Goal: Task Accomplishment & Management: Use online tool/utility

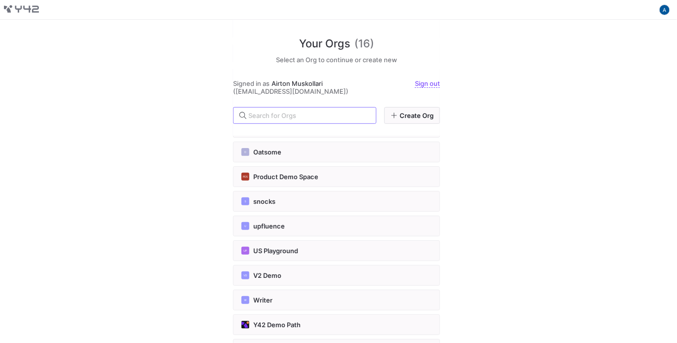
scroll to position [197, 0]
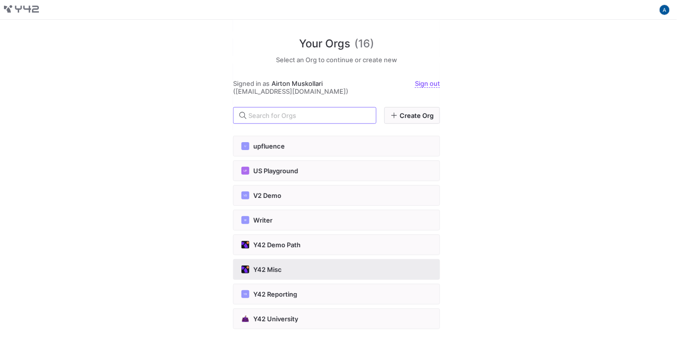
click at [311, 268] on div "Y42 Misc" at bounding box center [337, 269] width 190 height 8
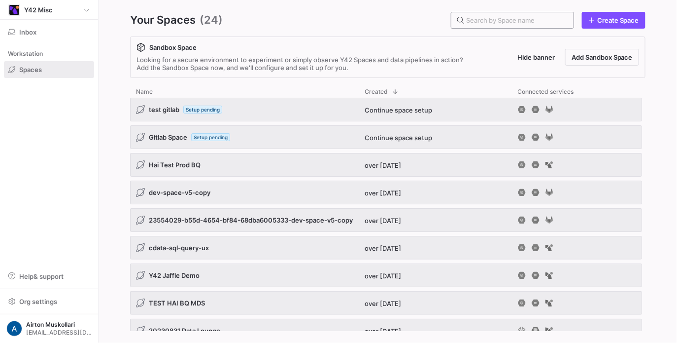
click at [545, 26] on div at bounding box center [516, 20] width 100 height 16
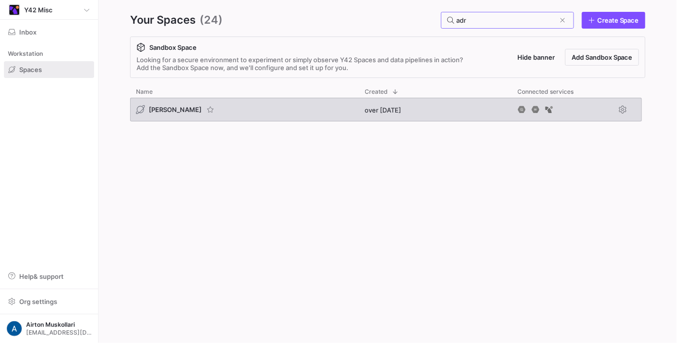
type input "adr"
click at [154, 110] on span "[PERSON_NAME]" at bounding box center [175, 109] width 53 height 8
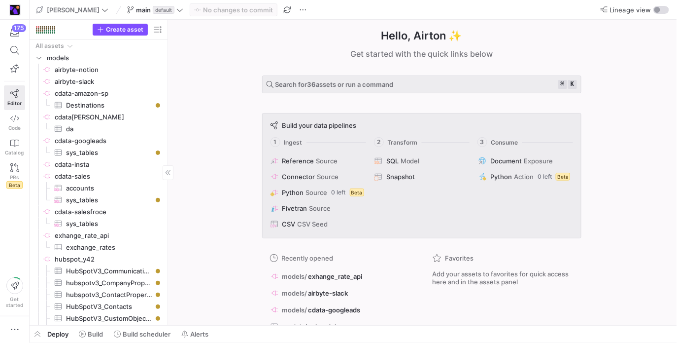
click at [124, 24] on y42-button "Create asset" at bounding box center [120, 30] width 55 height 12
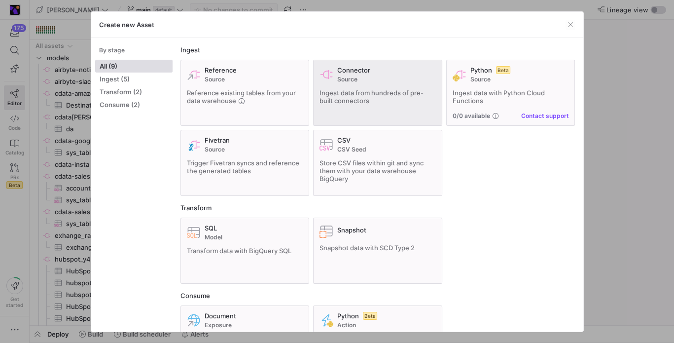
click at [360, 79] on span "Source" at bounding box center [386, 79] width 99 height 7
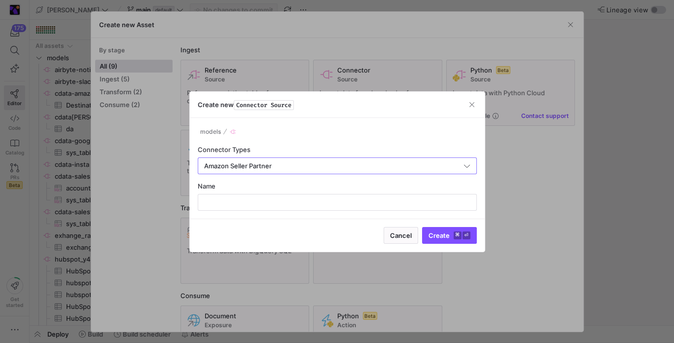
type input "Amazon Seller Partner"
click at [340, 189] on div "Name" at bounding box center [337, 186] width 279 height 8
click at [341, 198] on input "text" at bounding box center [337, 202] width 262 height 8
type input "tesf"
click at [456, 239] on span "submit" at bounding box center [449, 235] width 54 height 16
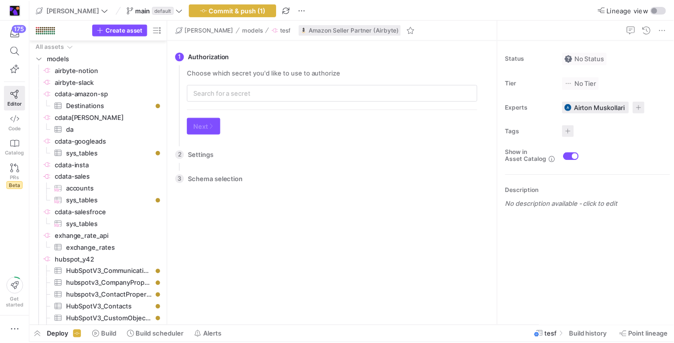
scroll to position [105, 0]
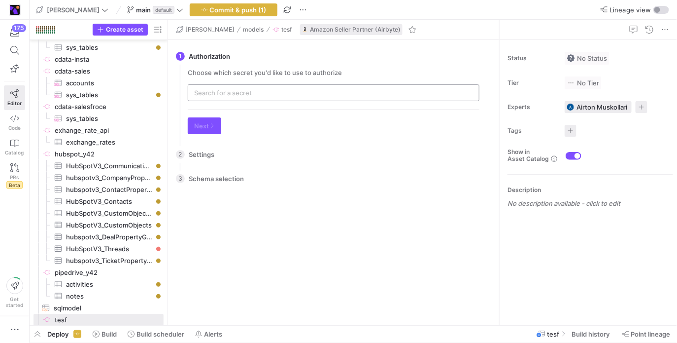
click at [255, 93] on input "text" at bounding box center [333, 93] width 279 height 8
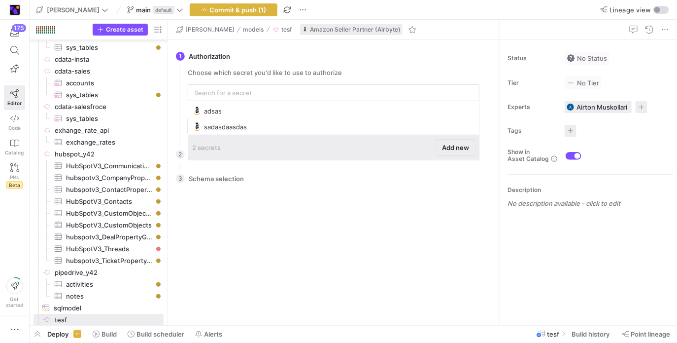
click at [459, 143] on span "Add new" at bounding box center [455, 147] width 27 height 8
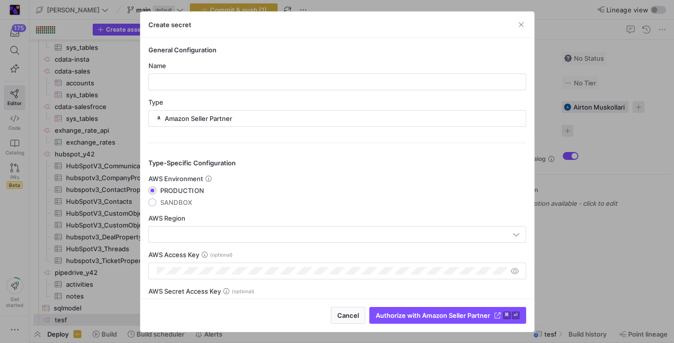
click at [226, 90] on y42-credential-form "General Configuration Name Type Amazon Seller Partner Type-Specific Configurati…" at bounding box center [337, 199] width 378 height 306
click at [230, 87] on div at bounding box center [337, 82] width 361 height 16
type input "newamazon"
click at [286, 232] on input "text" at bounding box center [333, 234] width 356 height 8
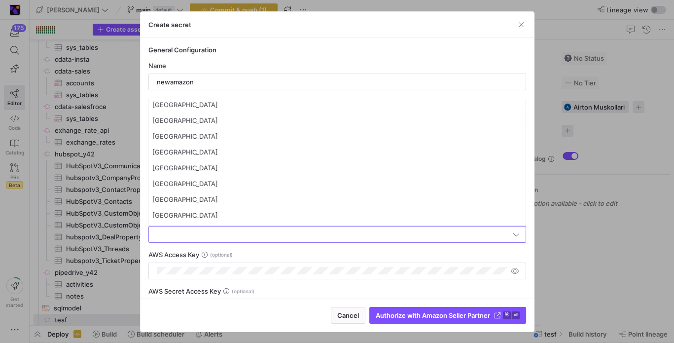
scroll to position [36, 0]
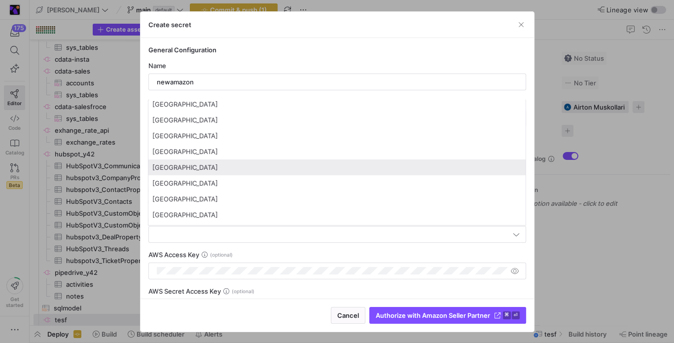
click at [260, 165] on span "[GEOGRAPHIC_DATA]" at bounding box center [336, 167] width 369 height 8
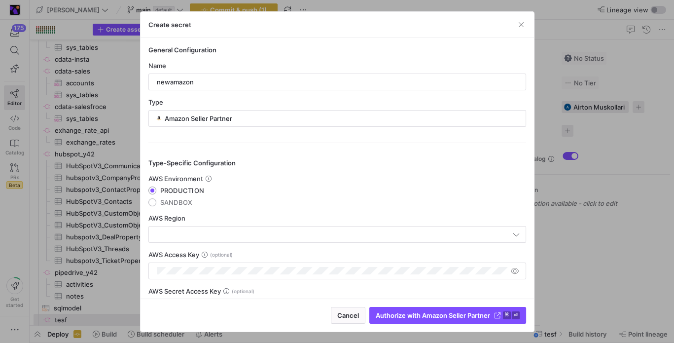
type input "[GEOGRAPHIC_DATA]"
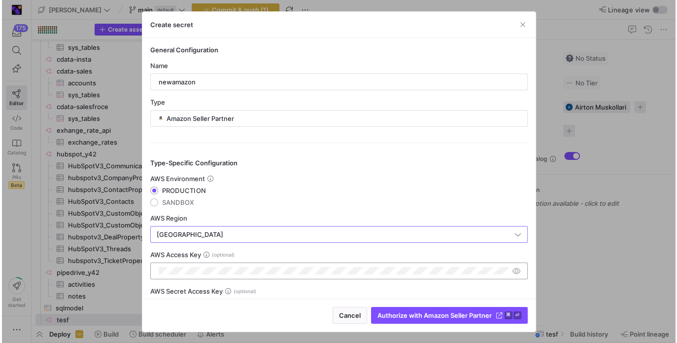
scroll to position [69, 0]
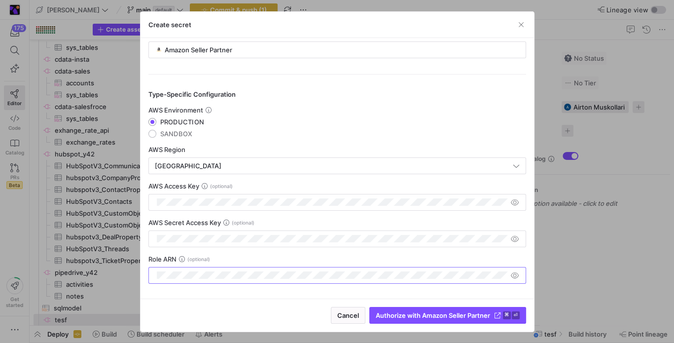
click at [183, 260] on icon at bounding box center [182, 259] width 6 height 6
click at [434, 309] on span "submit" at bounding box center [448, 315] width 156 height 16
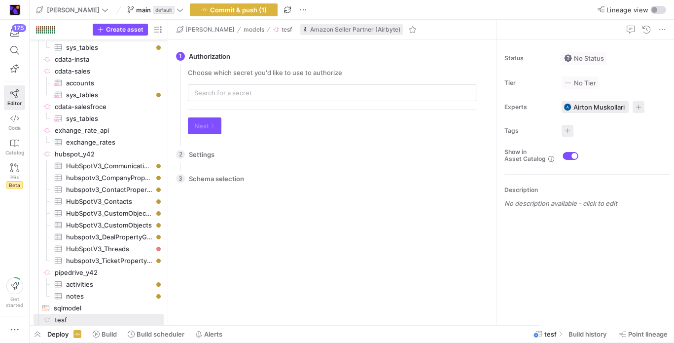
type input "newamazon"
click at [237, 104] on div "Choose which secret you'd like to use to authorize newamazon Next" at bounding box center [334, 105] width 308 height 73
click at [262, 85] on div "newamazon" at bounding box center [338, 93] width 269 height 16
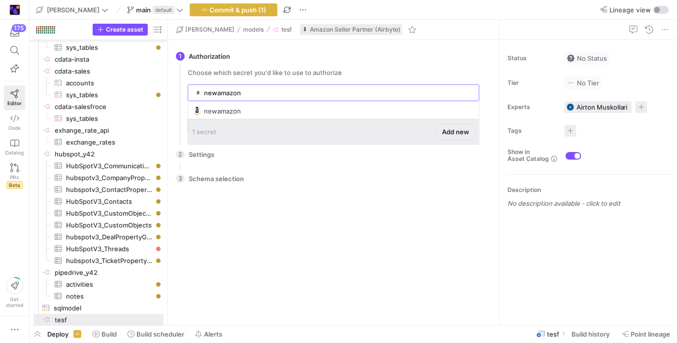
click at [466, 128] on span "Add new" at bounding box center [455, 132] width 27 height 8
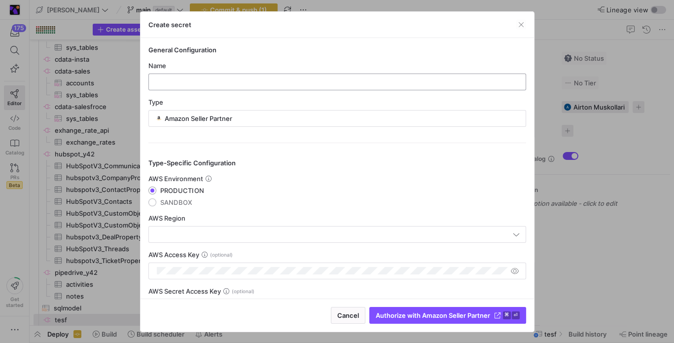
click at [191, 84] on input "text" at bounding box center [337, 82] width 361 height 8
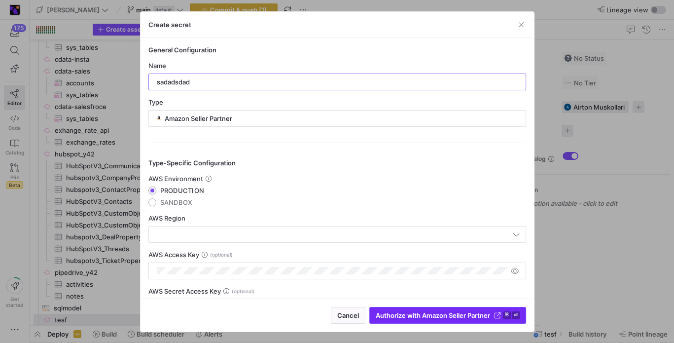
type input "sadadsdad"
click at [425, 315] on span "Authorize with Amazon Seller Partner" at bounding box center [433, 315] width 114 height 8
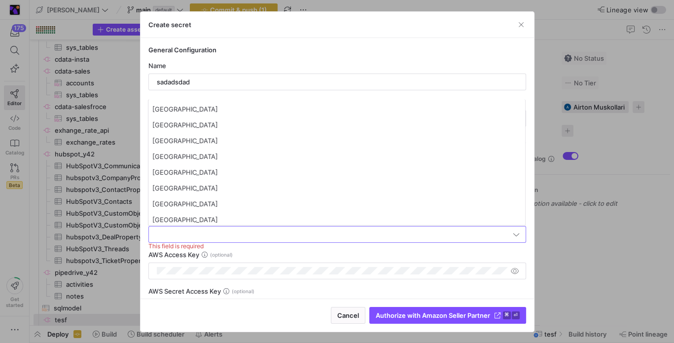
click at [297, 234] on input "text" at bounding box center [333, 234] width 356 height 8
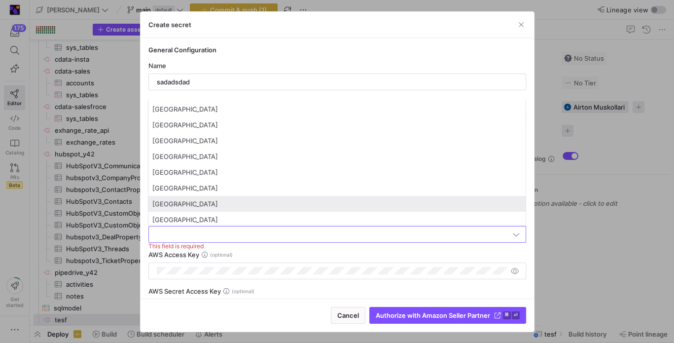
click at [213, 200] on span "[GEOGRAPHIC_DATA]" at bounding box center [336, 204] width 369 height 8
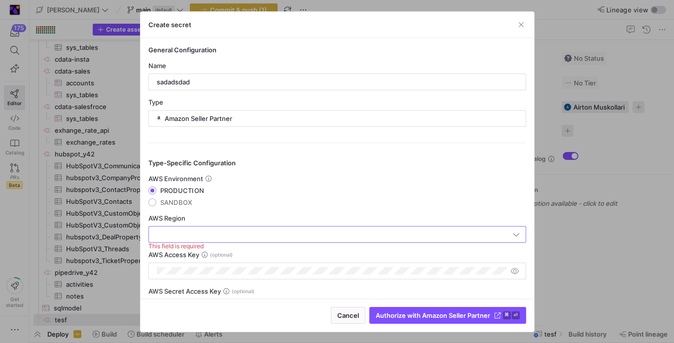
type input "[GEOGRAPHIC_DATA]"
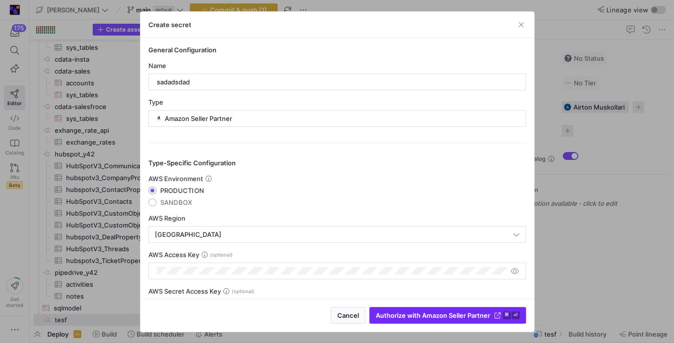
click at [414, 313] on span "Authorize with Amazon Seller Partner" at bounding box center [433, 315] width 114 height 8
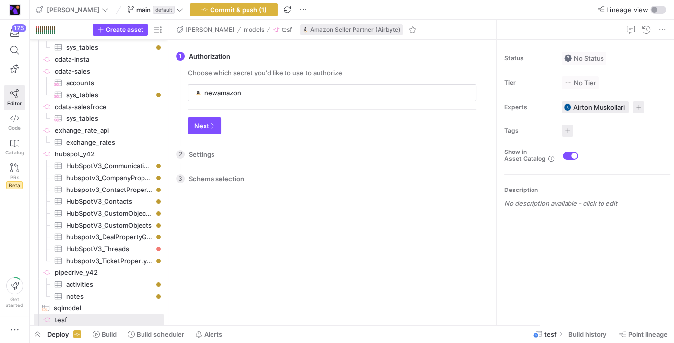
type input "sadadsdad"
click at [192, 116] on div "Next" at bounding box center [334, 121] width 292 height 25
click at [255, 85] on div "sadadsdad" at bounding box center [338, 93] width 269 height 16
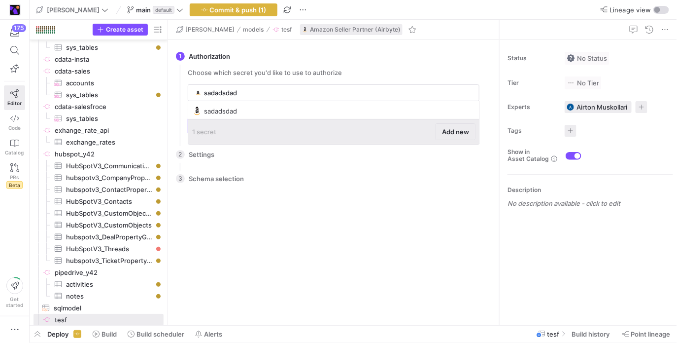
click at [455, 130] on span "Add new" at bounding box center [455, 132] width 27 height 8
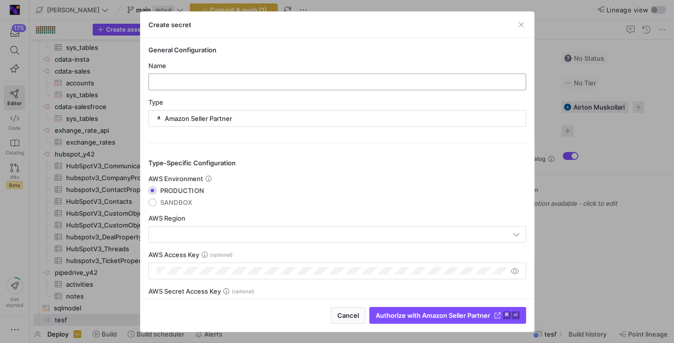
click at [224, 80] on input "text" at bounding box center [337, 82] width 361 height 8
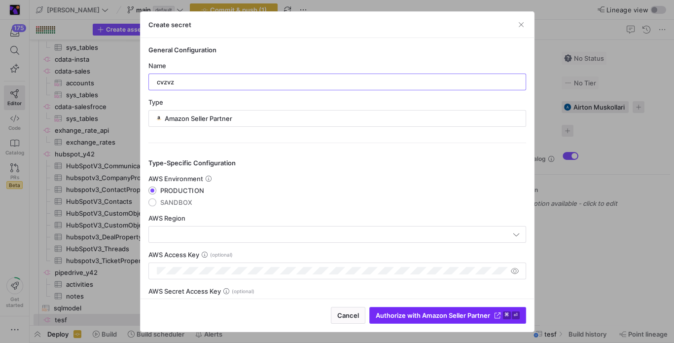
type input "cvzvz"
click at [425, 313] on span "Authorize with Amazon Seller Partner" at bounding box center [433, 315] width 114 height 8
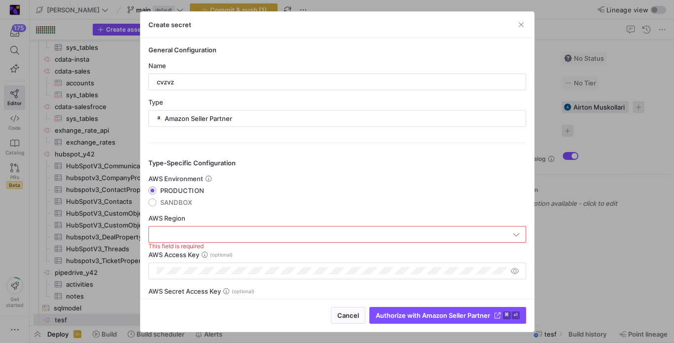
click at [274, 229] on div at bounding box center [333, 234] width 356 height 16
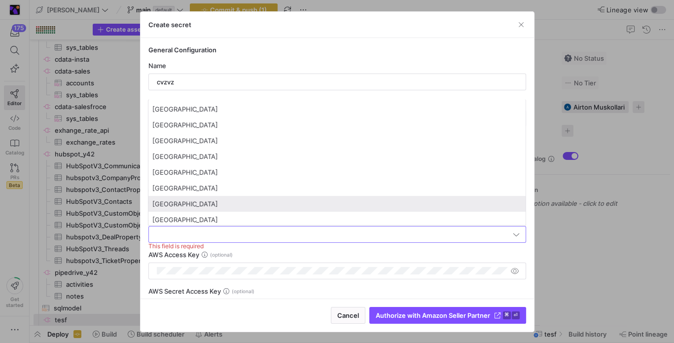
click at [205, 203] on span "[GEOGRAPHIC_DATA]" at bounding box center [336, 204] width 369 height 8
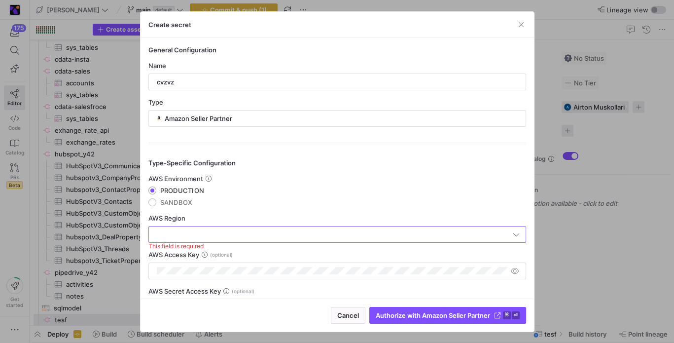
type input "[GEOGRAPHIC_DATA]"
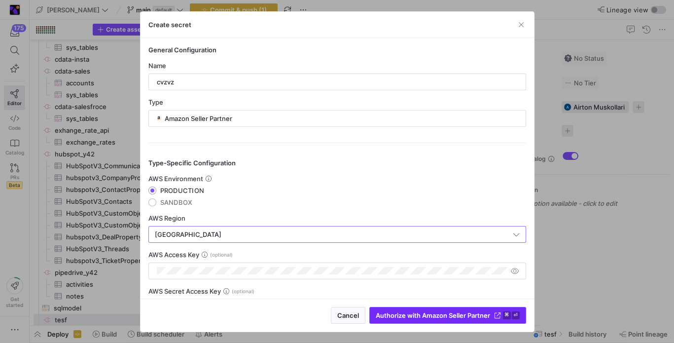
click at [411, 309] on span "submit" at bounding box center [448, 315] width 156 height 16
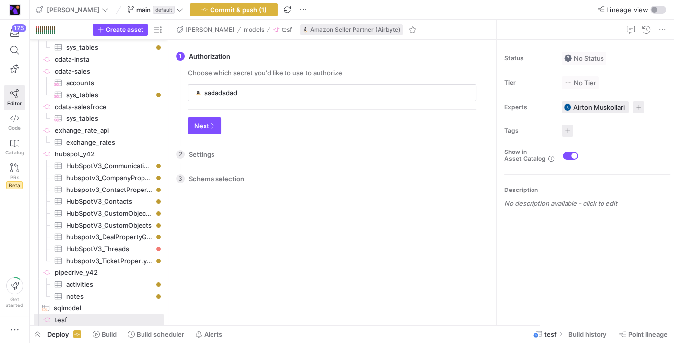
type input "cvzvz"
click at [232, 76] on div "Choose which secret you'd like to use to authorize cvzvz" at bounding box center [334, 85] width 292 height 33
click at [240, 87] on div "cvzvz" at bounding box center [338, 93] width 269 height 16
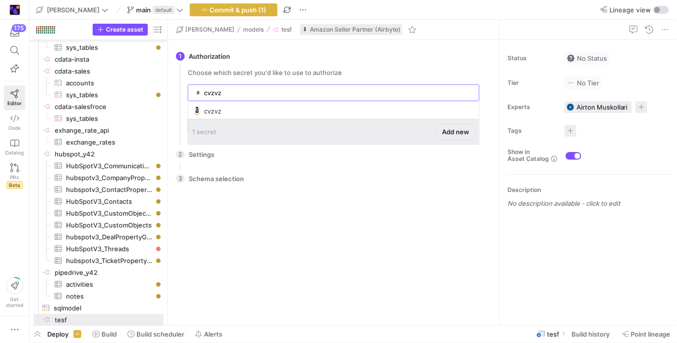
click at [465, 138] on span at bounding box center [455, 132] width 39 height 16
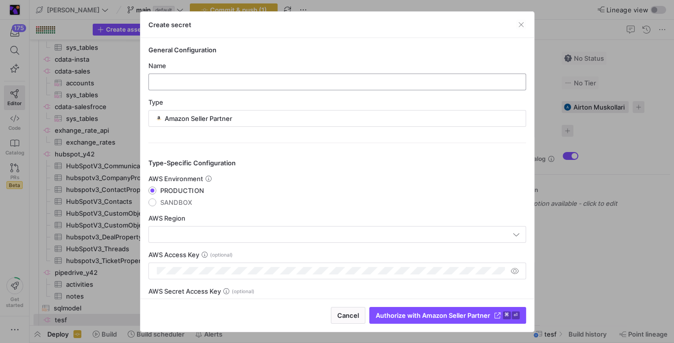
click at [272, 76] on div at bounding box center [337, 82] width 361 height 16
type input "serller"
click at [165, 218] on span "AWS Region" at bounding box center [166, 218] width 37 height 8
click at [171, 231] on input "text" at bounding box center [333, 234] width 356 height 8
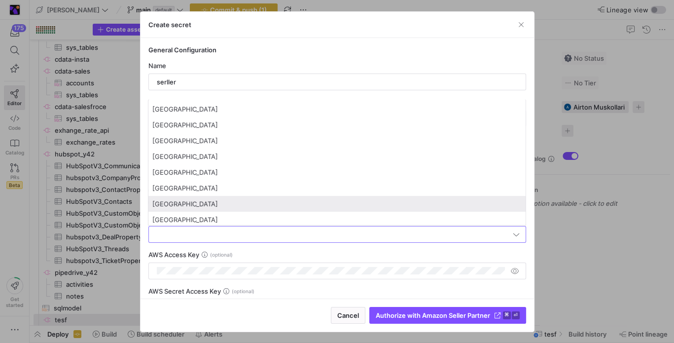
click at [182, 201] on span "[GEOGRAPHIC_DATA]" at bounding box center [336, 204] width 369 height 8
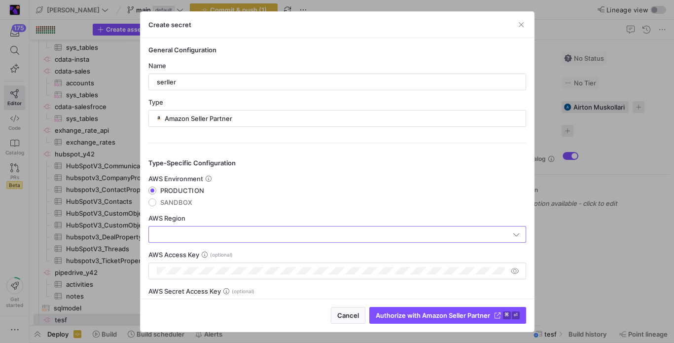
type input "[GEOGRAPHIC_DATA]"
click at [351, 278] on y42-json-schema-form-fields "AWS Environment PRODUCTION SANDBOX AWS Region [GEOGRAPHIC_DATA] AWS Access Key …" at bounding box center [337, 262] width 378 height 177
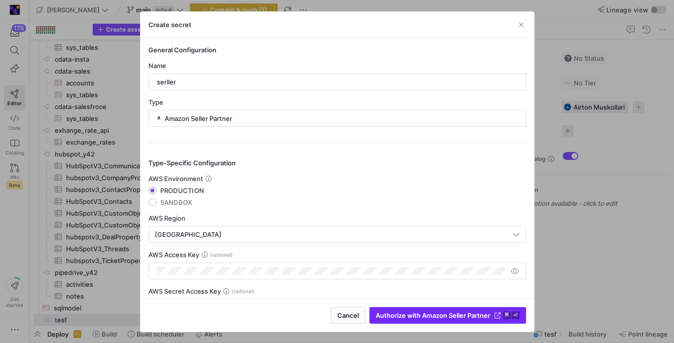
click at [396, 311] on span "Authorize with Amazon Seller Partner" at bounding box center [433, 315] width 114 height 8
type input "serller"
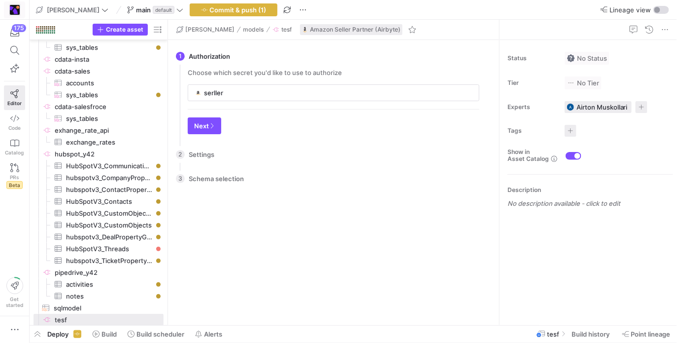
click at [14, 15] on span at bounding box center [14, 10] width 20 height 16
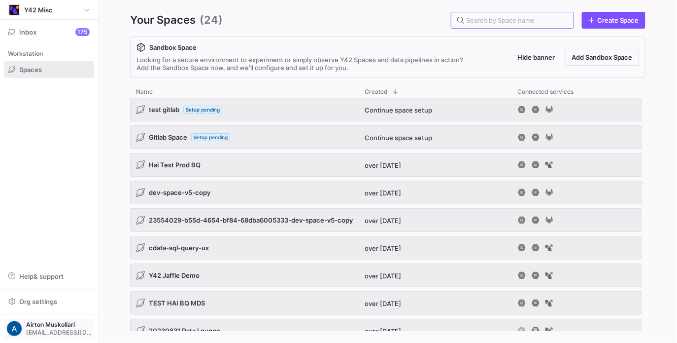
click at [35, 318] on button "Airton Muskollari [EMAIL_ADDRESS][DOMAIN_NAME]" at bounding box center [49, 328] width 90 height 21
click at [41, 313] on span "Sign out" at bounding box center [31, 310] width 25 height 8
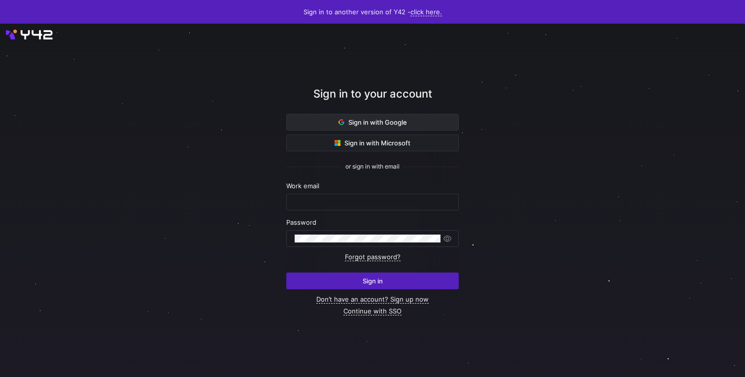
click at [345, 121] on span "Sign in with Google" at bounding box center [373, 122] width 69 height 8
